Goal: Task Accomplishment & Management: Complete application form

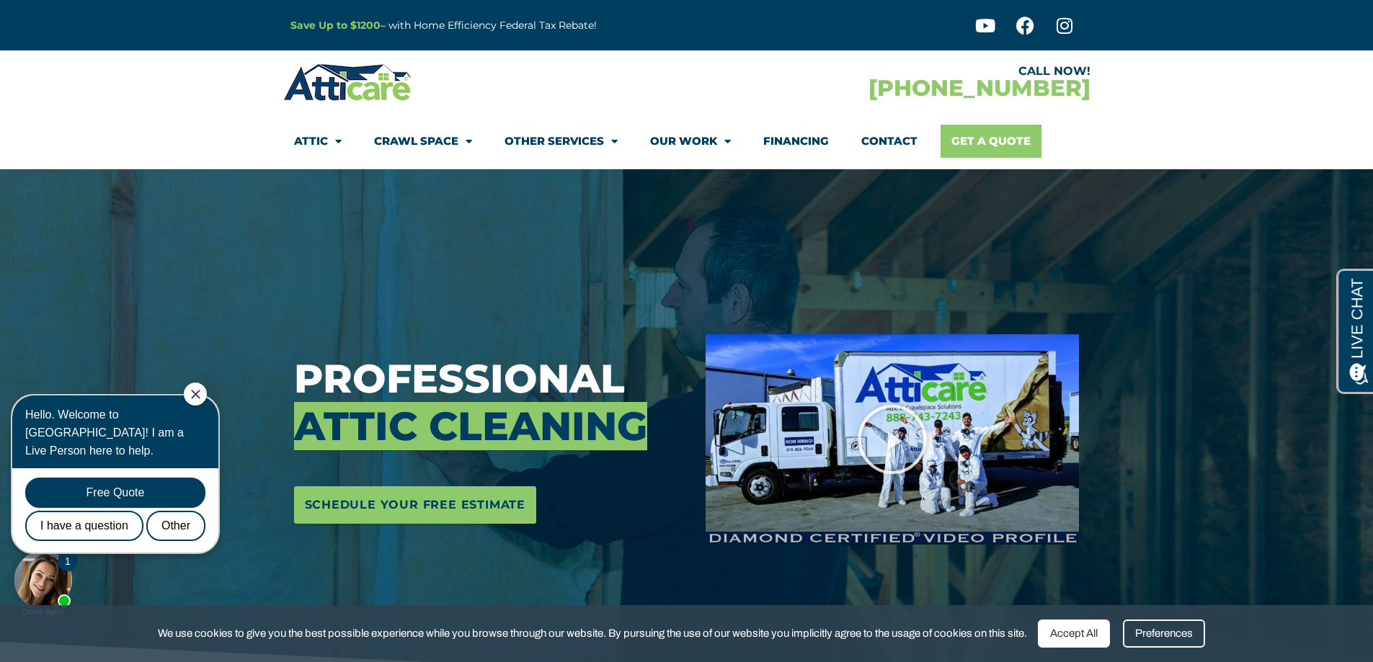
click at [1020, 143] on link "Get A Quote" at bounding box center [990, 141] width 101 height 33
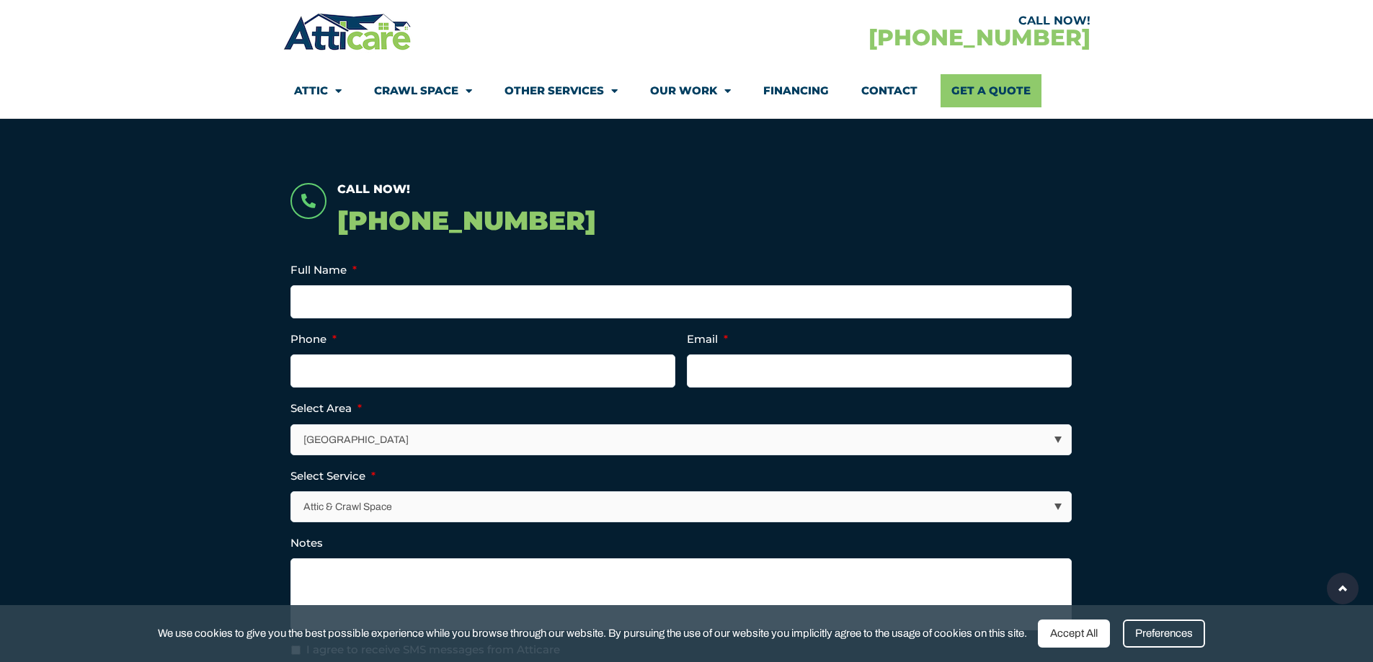
scroll to position [72, 0]
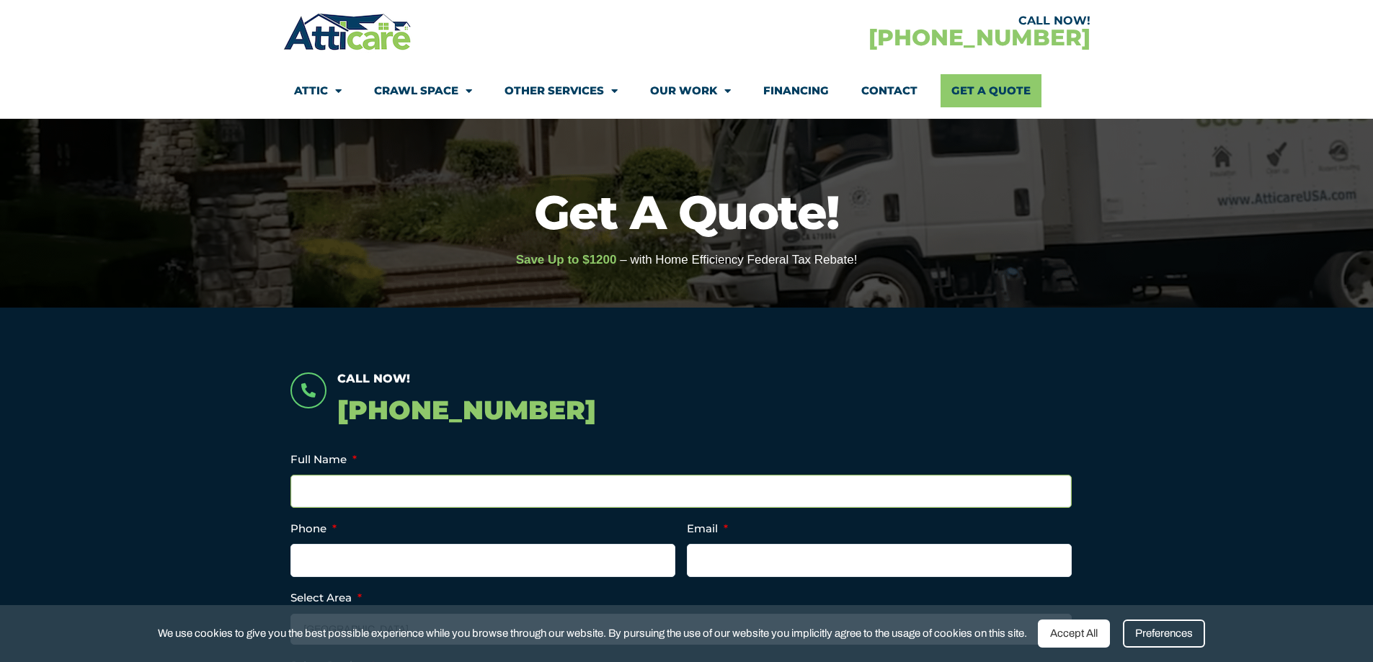
click at [318, 484] on input "Full Name *" at bounding box center [680, 491] width 781 height 33
type input "Lisa Burns"
click at [347, 549] on input "(___) ___-____" at bounding box center [482, 560] width 385 height 33
type input "(650) 922-4406"
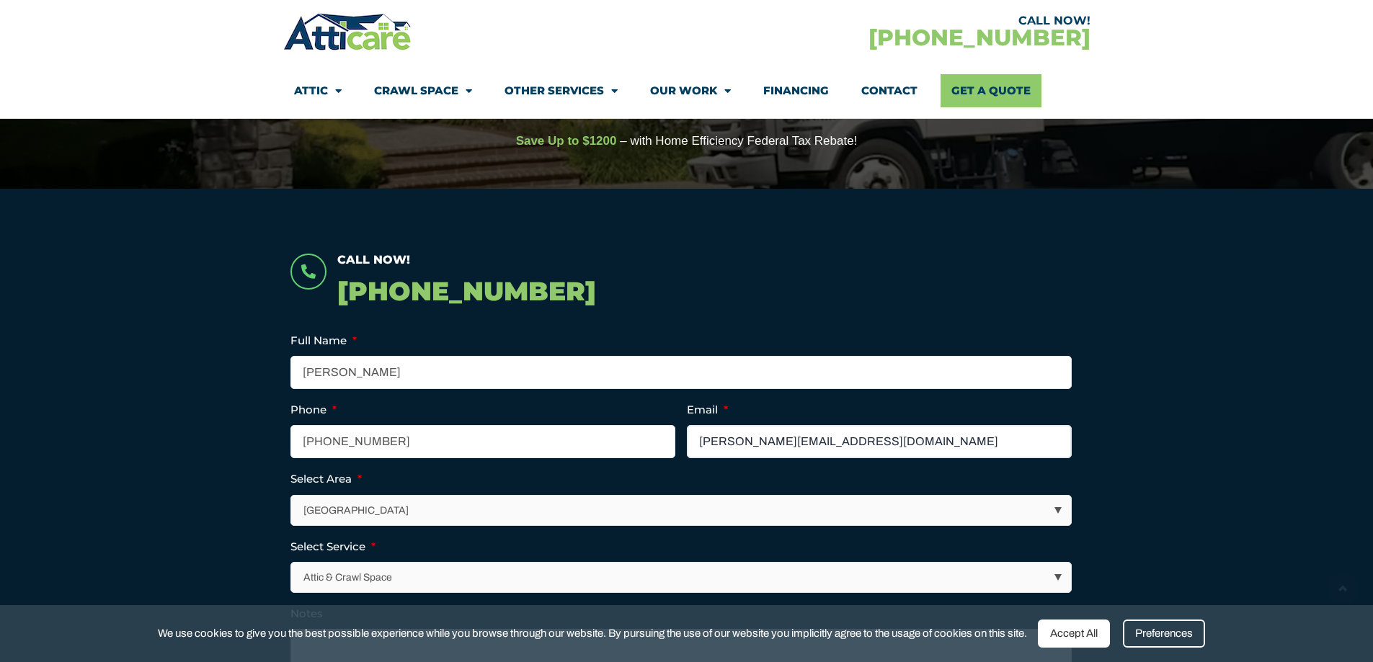
scroll to position [360, 0]
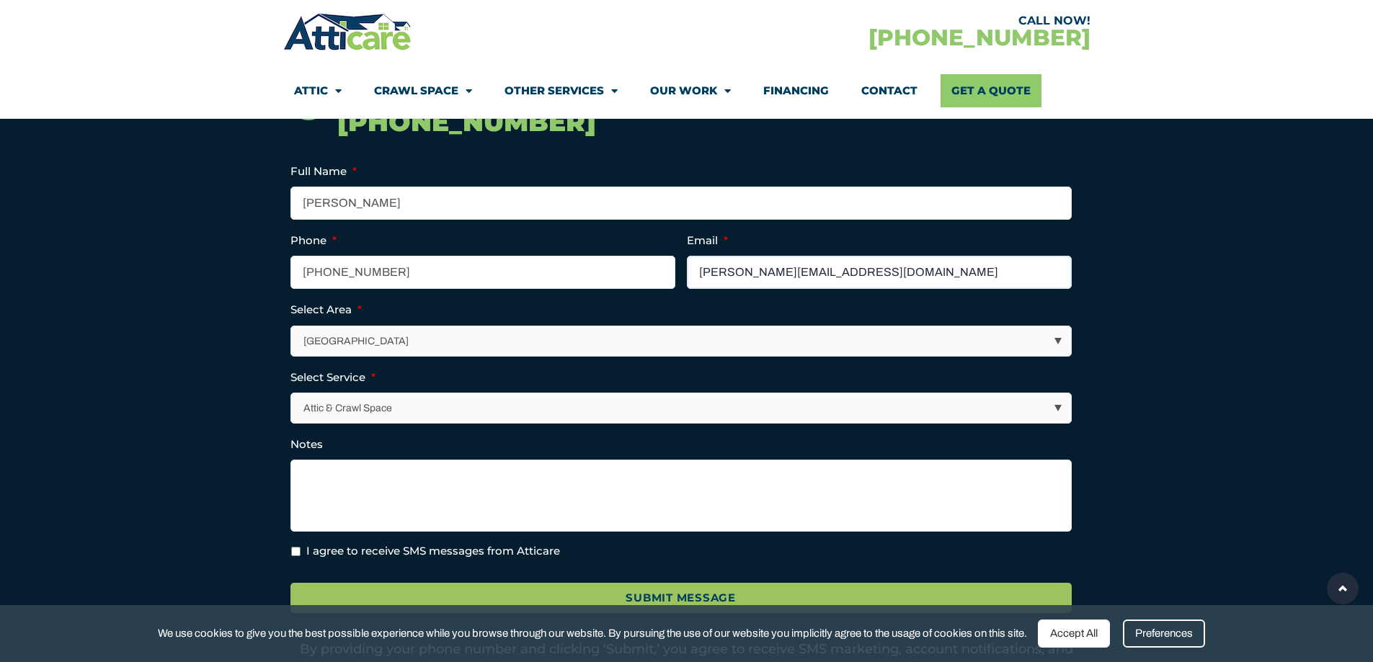
type input "lisa.pereira119@gmail.com"
click at [408, 349] on select "Los Angeles Area San Francisco Bay Area New Jersey / New York Area Other Areas" at bounding box center [682, 341] width 780 height 30
select select "[GEOGRAPHIC_DATA]"
click at [292, 326] on select "Los Angeles Area San Francisco Bay Area New Jersey / New York Area Other Areas" at bounding box center [682, 341] width 780 height 30
click at [364, 411] on select "Attic & Crawl Space Insulation Roofing Solar Energy Other Services" at bounding box center [682, 408] width 780 height 30
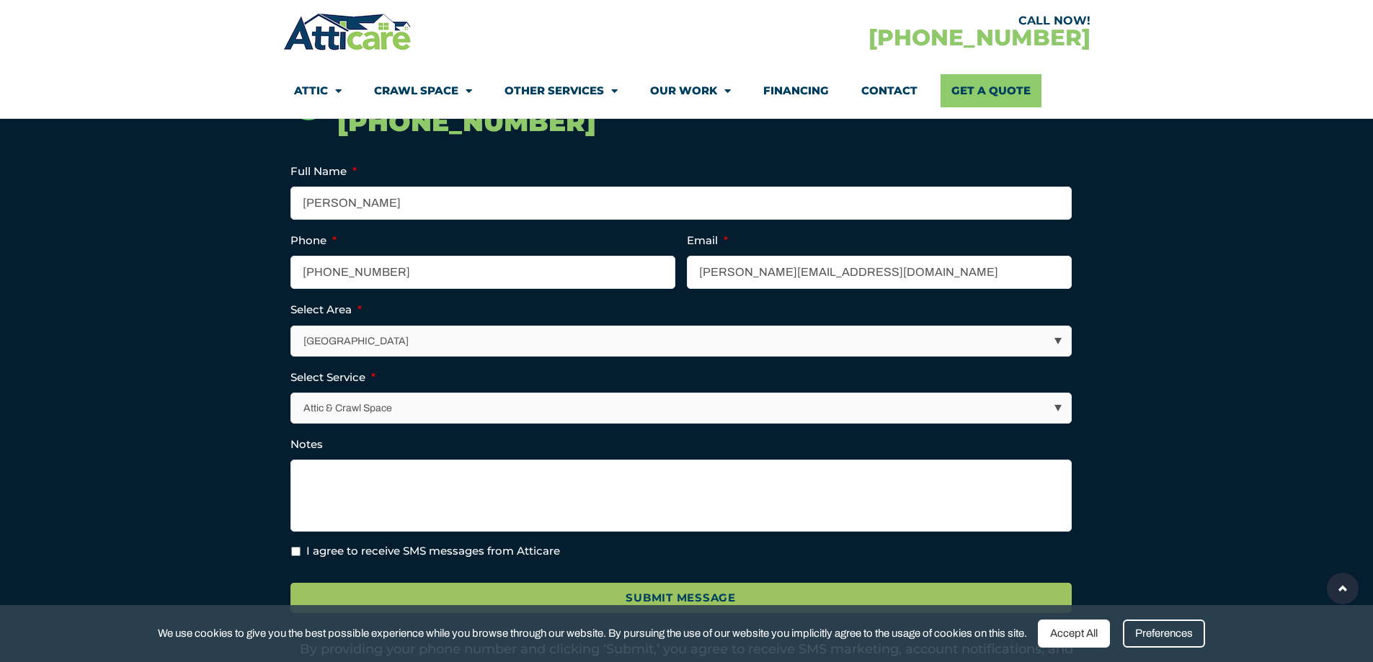
click at [292, 393] on select "Attic & Crawl Space Insulation Roofing Solar Energy Other Services" at bounding box center [682, 408] width 780 height 30
click at [348, 472] on textarea "Notes" at bounding box center [680, 496] width 781 height 72
drag, startPoint x: 603, startPoint y: 484, endPoint x: 270, endPoint y: 471, distance: 333.2
click at [270, 471] on section "Call Now! 1-866-982-5292 Full Name * Lisa Burns Phone * (650) 922-4406 Email * …" at bounding box center [686, 391] width 1373 height 745
drag, startPoint x: 639, startPoint y: 527, endPoint x: 629, endPoint y: 509, distance: 20.6
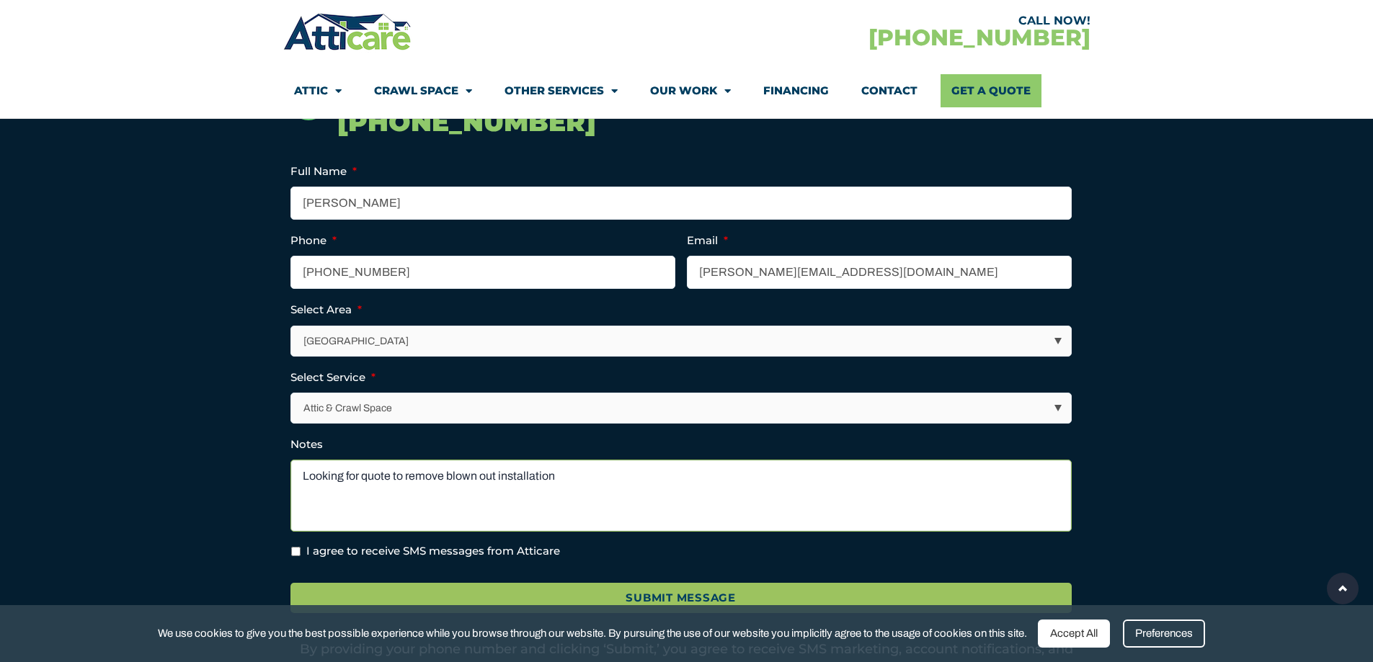
click at [638, 528] on textarea "Looking for quote to remove blown out installation" at bounding box center [680, 496] width 781 height 72
paste textarea ". We also have asbestos covered heating ducts that need to be removed. Complete…"
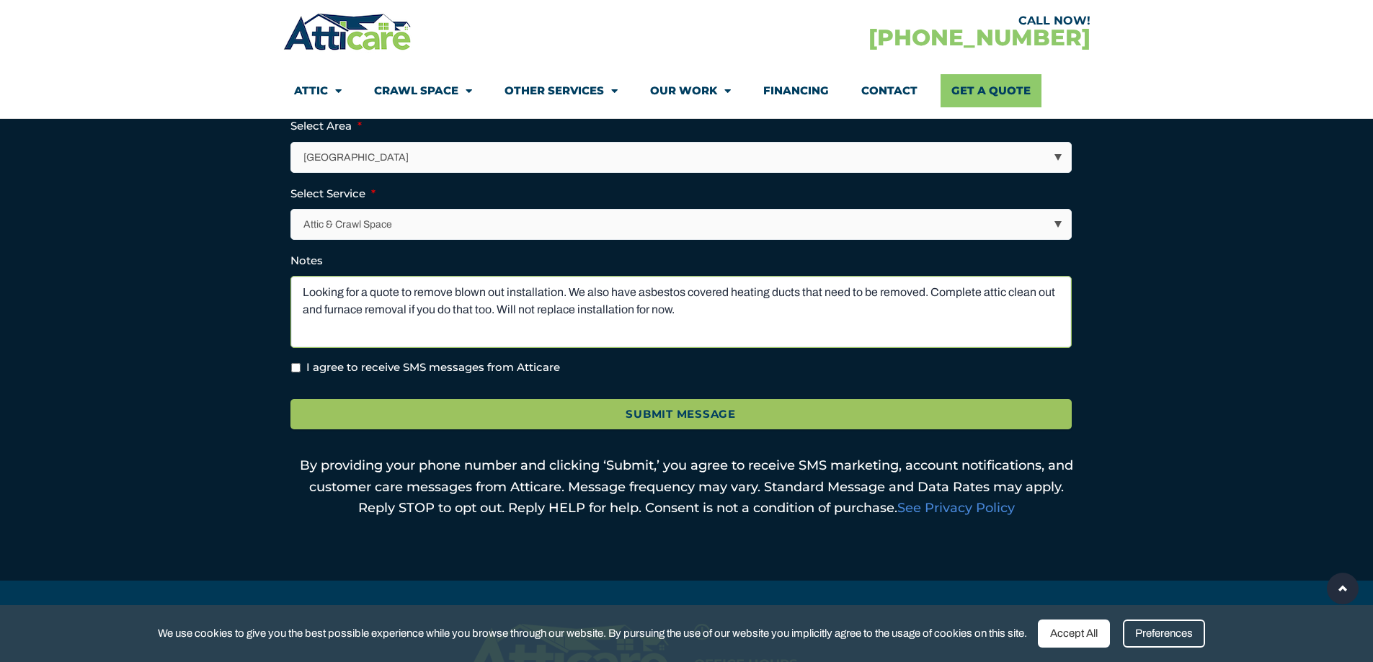
scroll to position [576, 0]
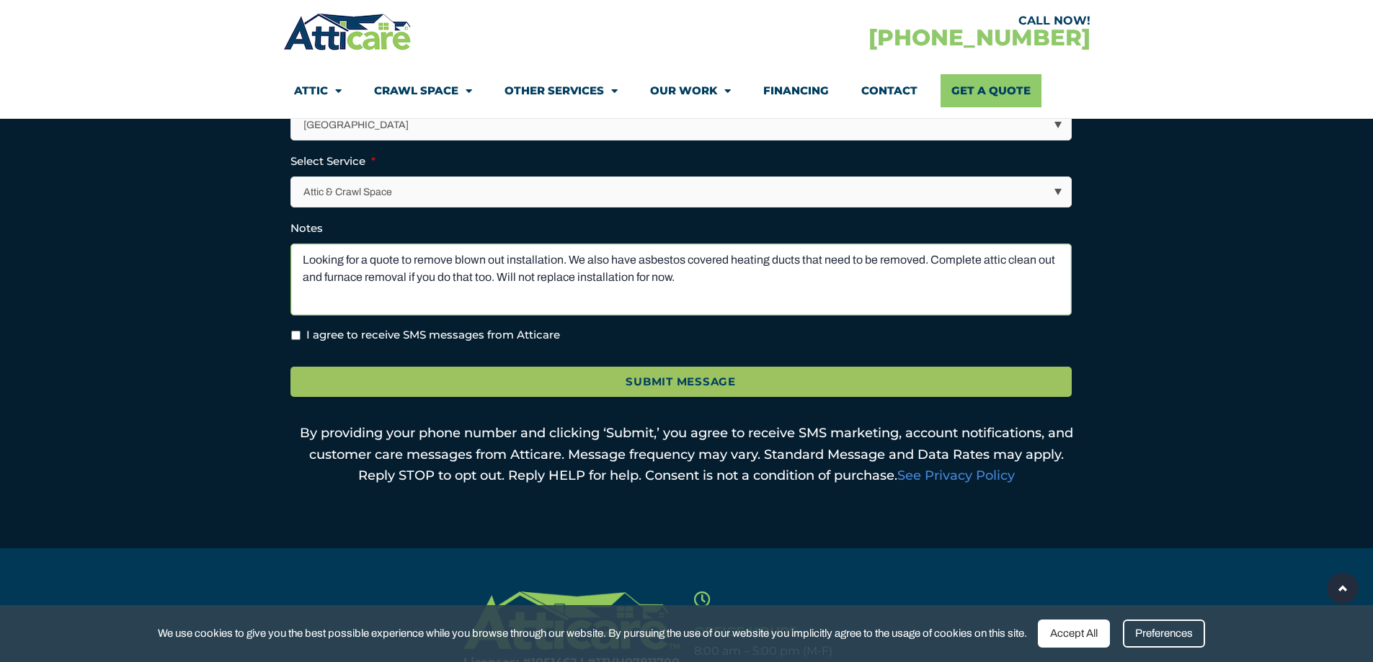
type textarea "Looking for a quote to remove blown out installation. We also have asbestos cov…"
click at [296, 336] on input "I agree to receive SMS messages from Atticare" at bounding box center [295, 335] width 9 height 9
checkbox input "true"
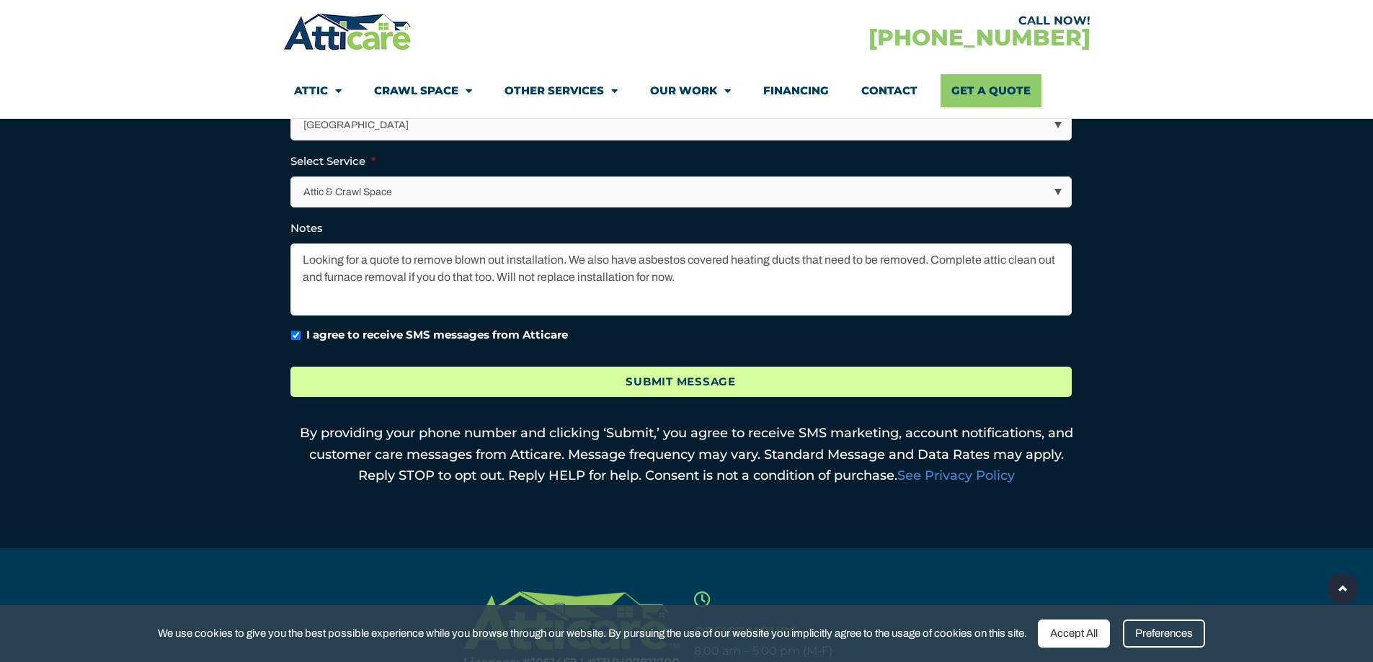
click at [365, 379] on input "Submit Message" at bounding box center [680, 382] width 781 height 31
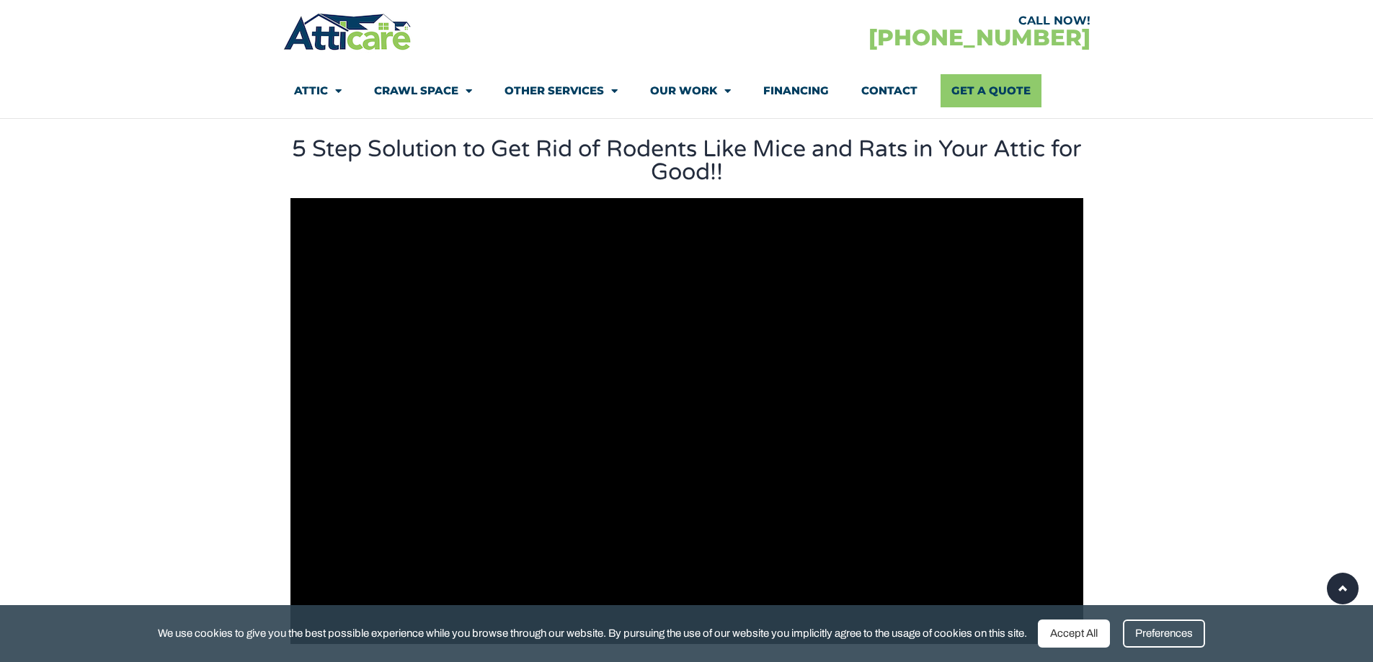
scroll to position [504, 0]
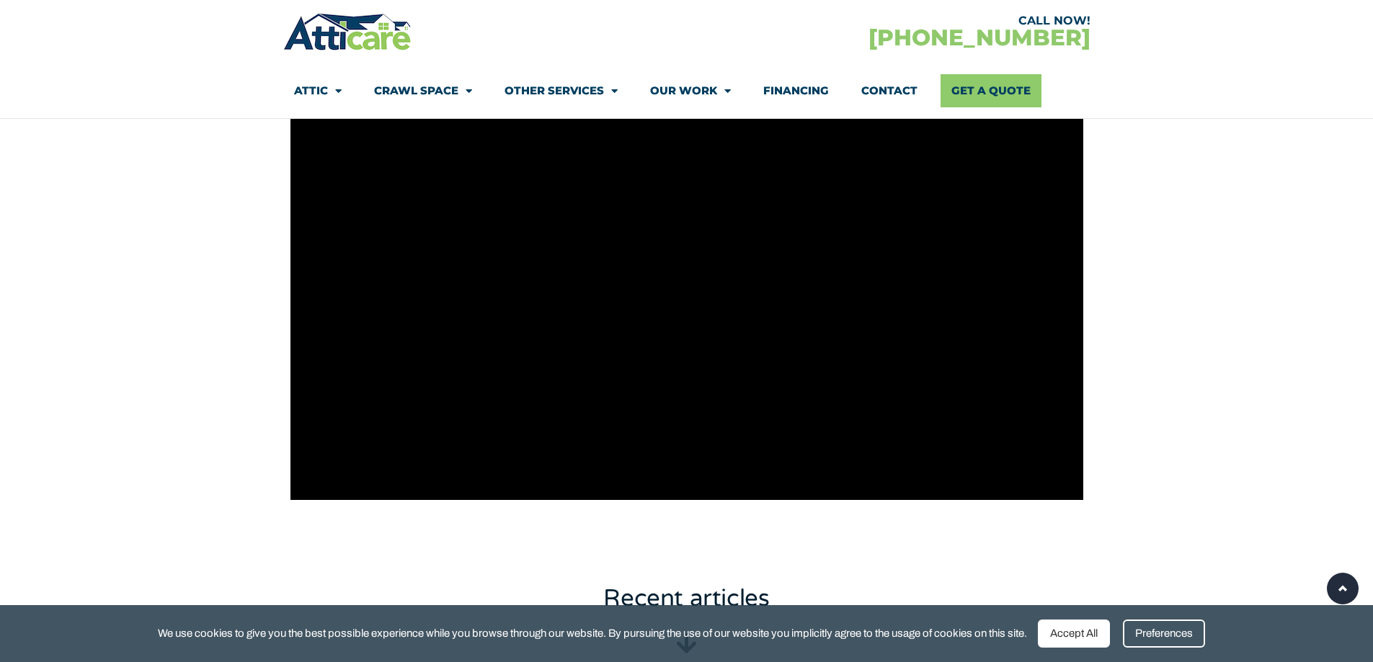
click at [712, 92] on link "Our Work" at bounding box center [690, 90] width 81 height 33
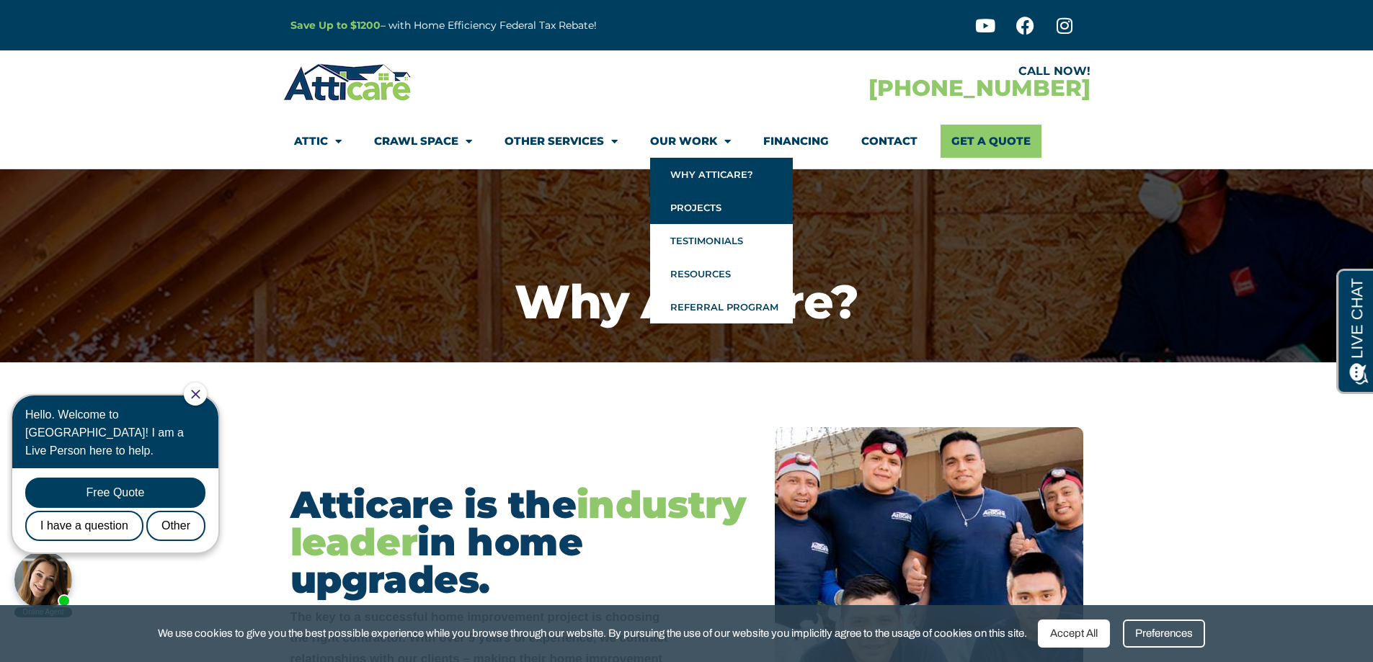
click at [713, 200] on link "Projects" at bounding box center [721, 207] width 143 height 33
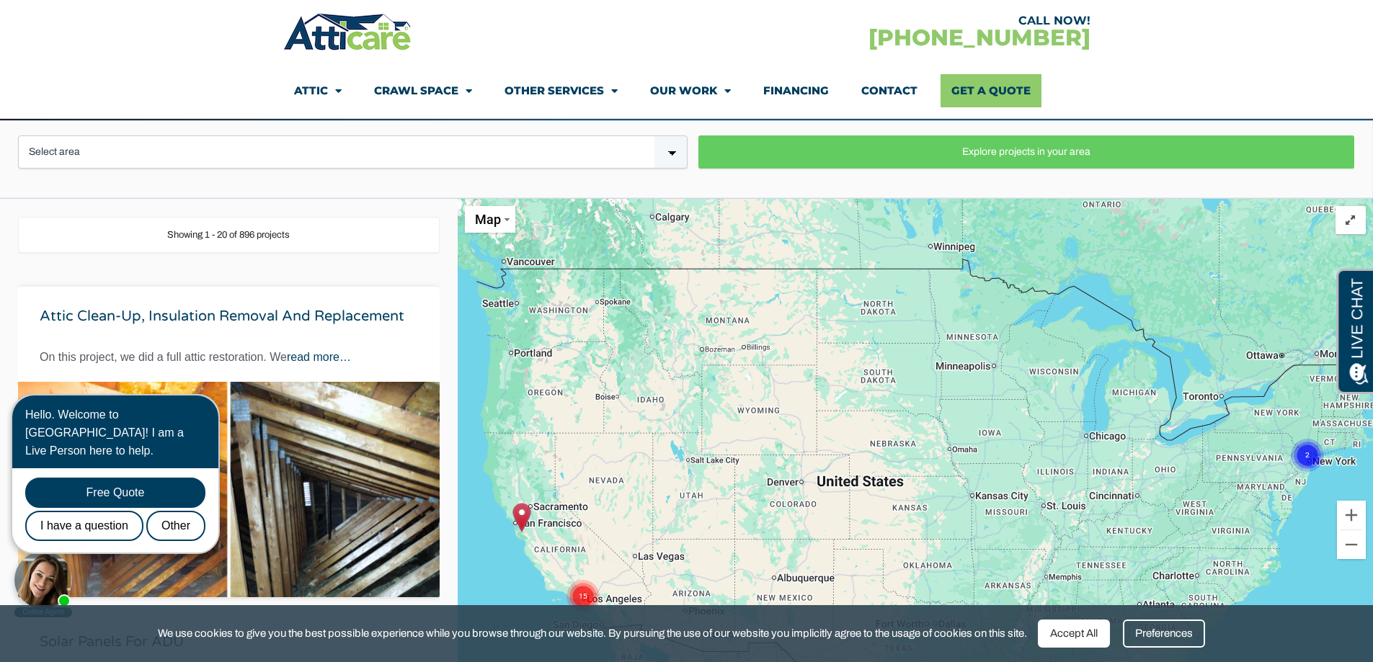
scroll to position [288, 0]
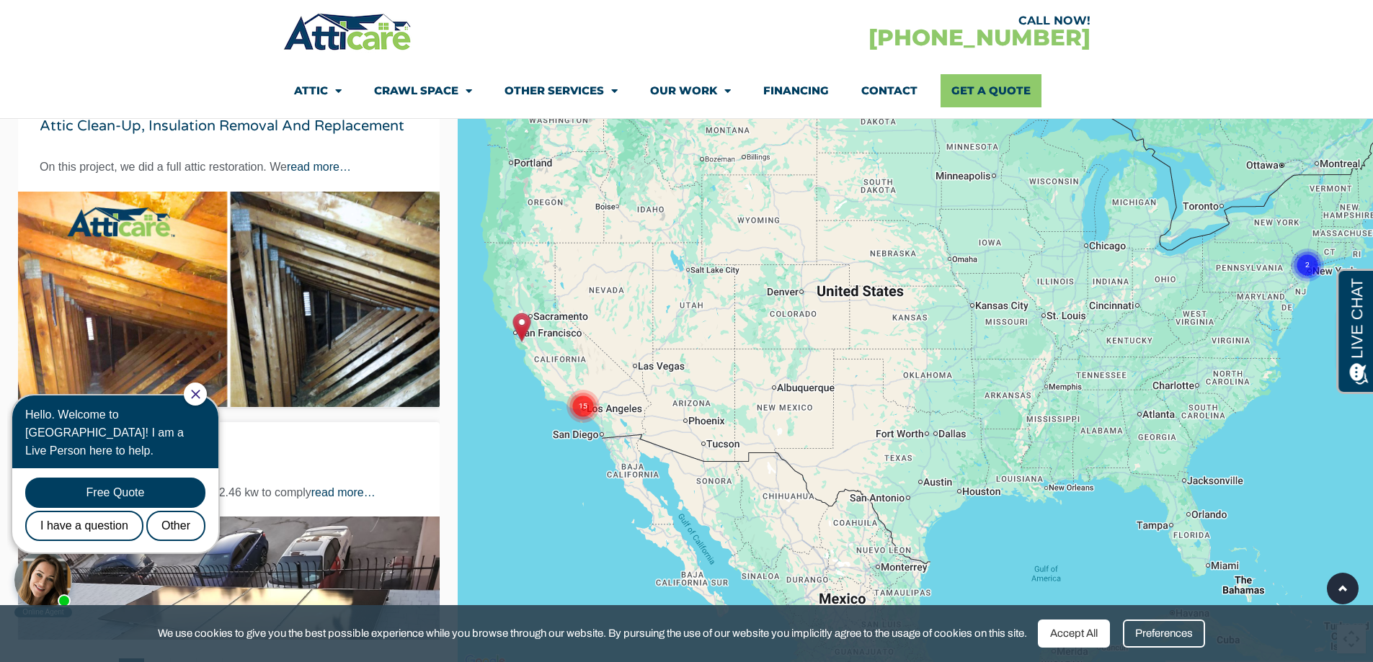
click at [200, 395] on icon "Close Chat" at bounding box center [195, 394] width 9 height 9
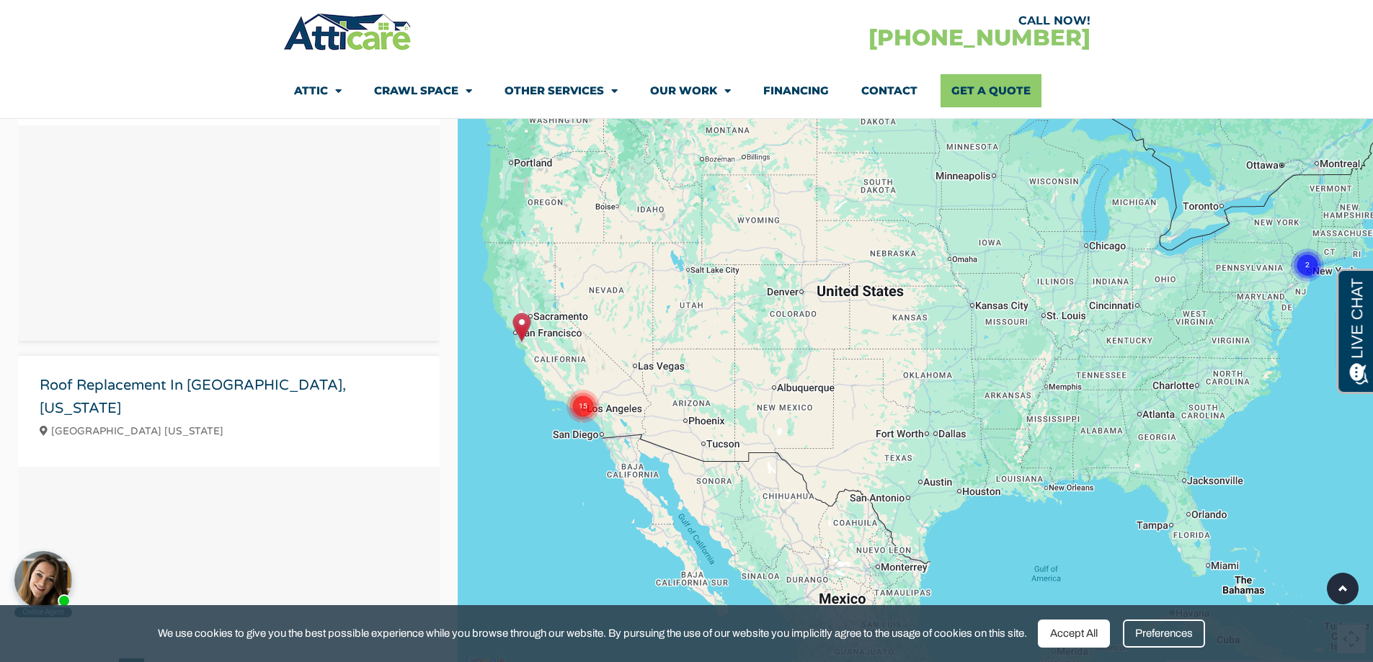
scroll to position [5116, 0]
